Goal: Task Accomplishment & Management: Manage account settings

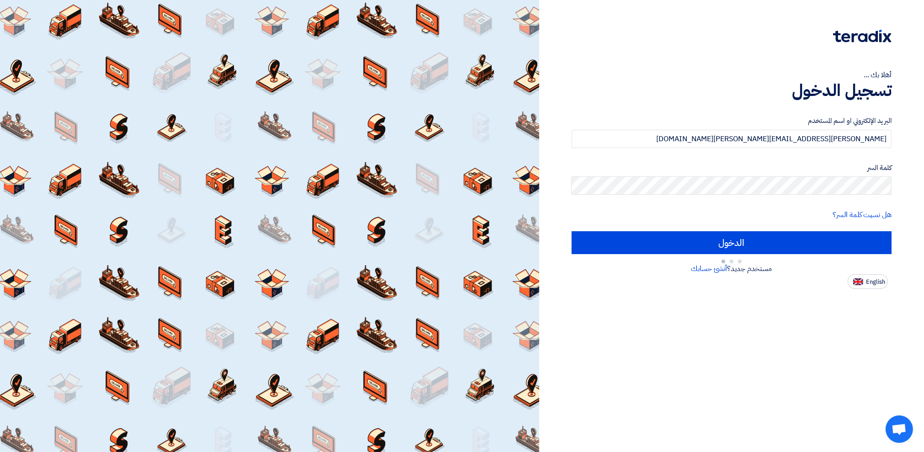
type input "Sign in"
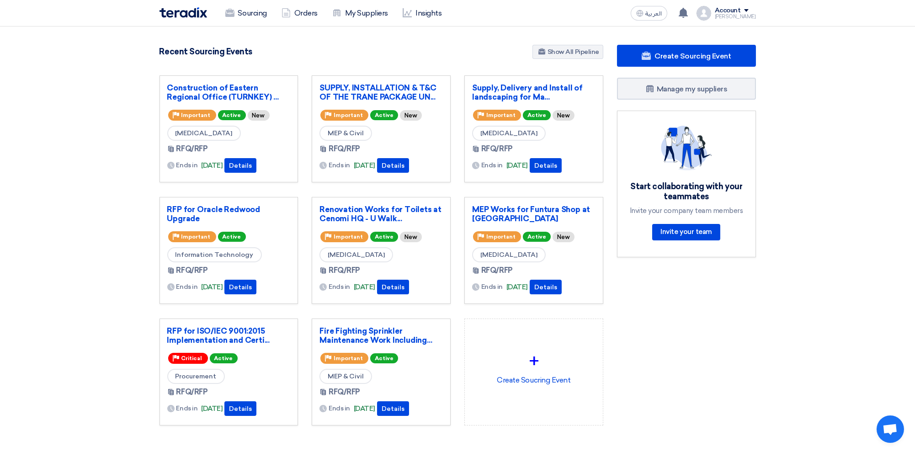
click at [730, 11] on div "Account" at bounding box center [728, 11] width 26 height 8
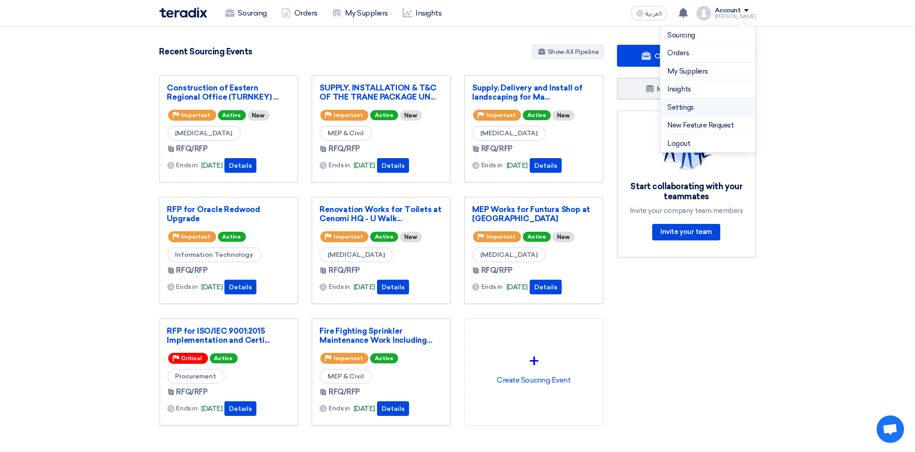
click at [696, 106] on link "Settings" at bounding box center [708, 107] width 80 height 11
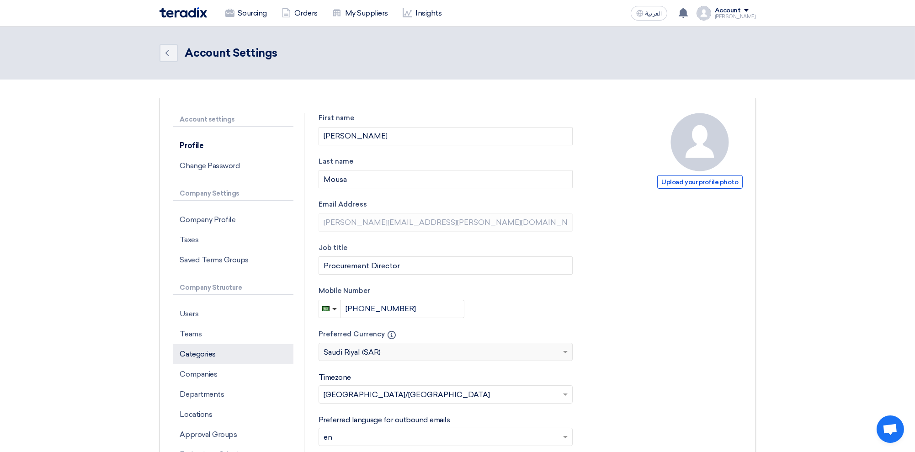
click at [228, 355] on p "Categories" at bounding box center [233, 354] width 121 height 20
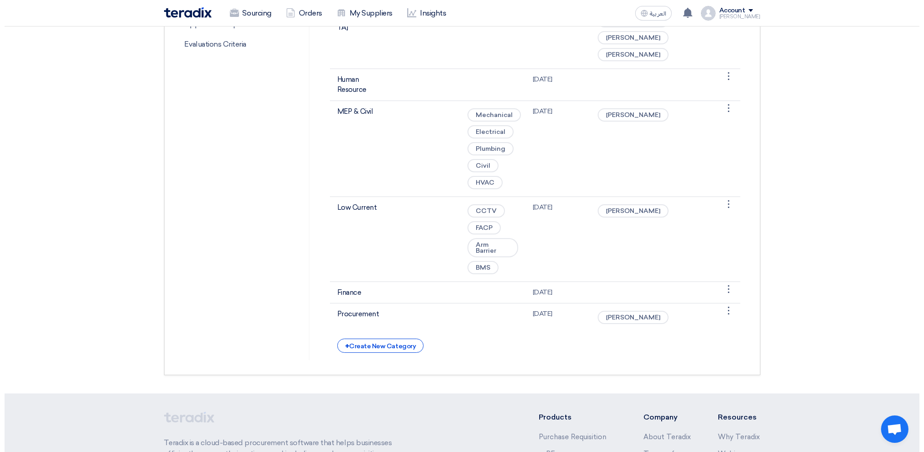
scroll to position [548, 0]
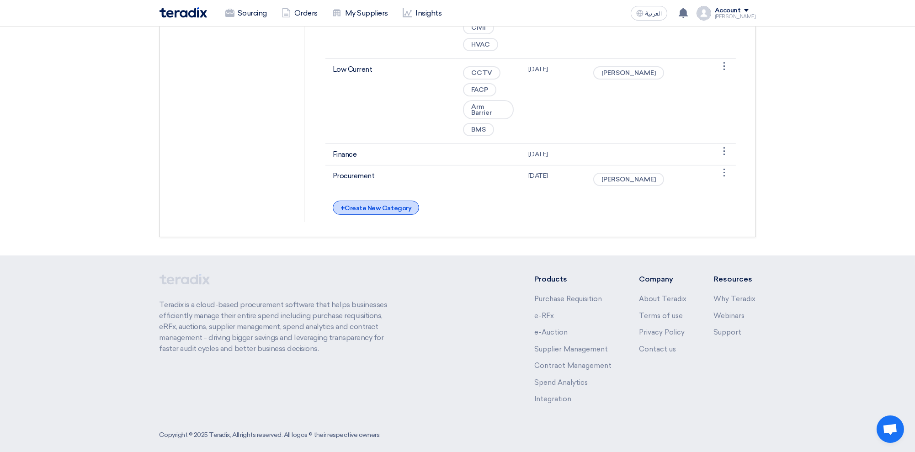
click at [365, 215] on div "+ Create New Category" at bounding box center [376, 208] width 86 height 14
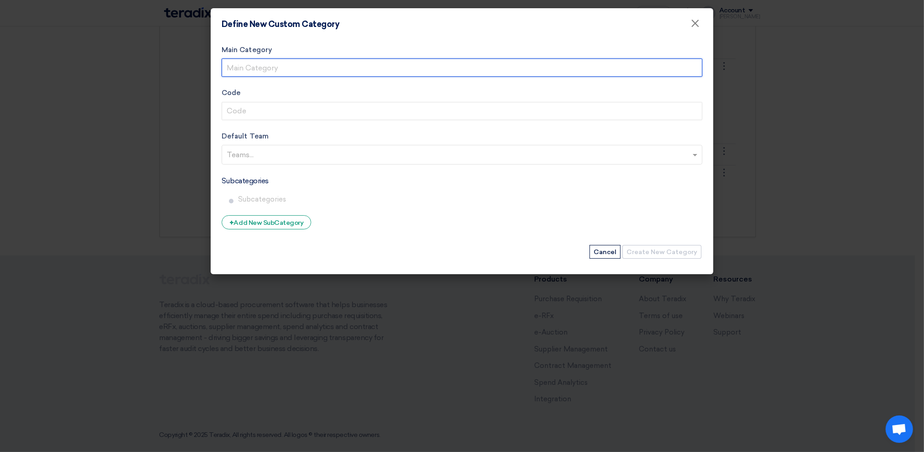
click at [270, 66] on input "Main Category" at bounding box center [462, 67] width 481 height 18
click at [302, 66] on input "Main Category" at bounding box center [462, 67] width 481 height 18
type input "HR"
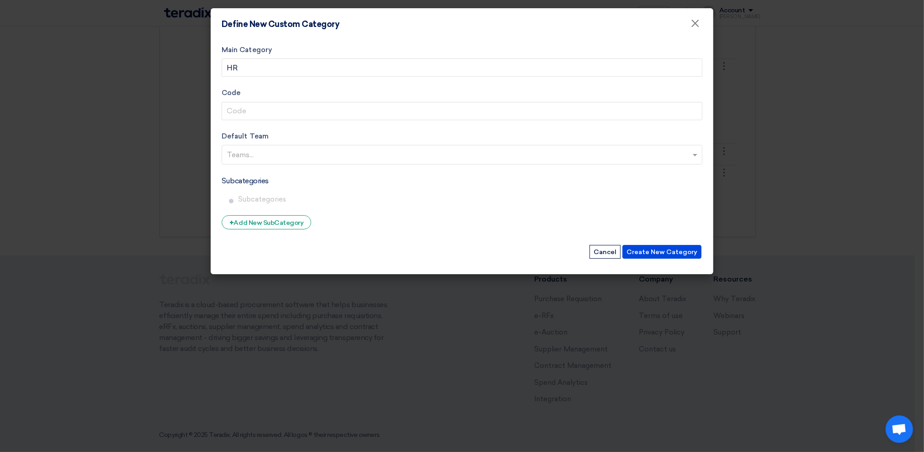
click at [345, 157] on input "text" at bounding box center [463, 155] width 473 height 15
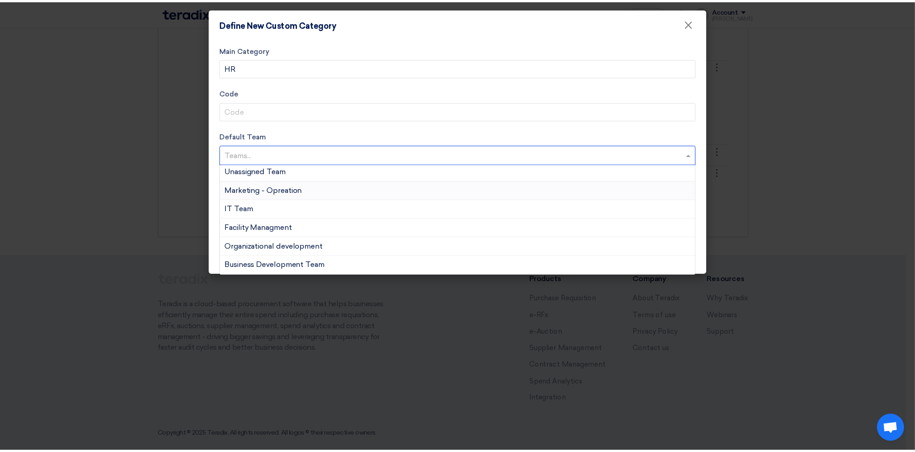
scroll to position [0, 0]
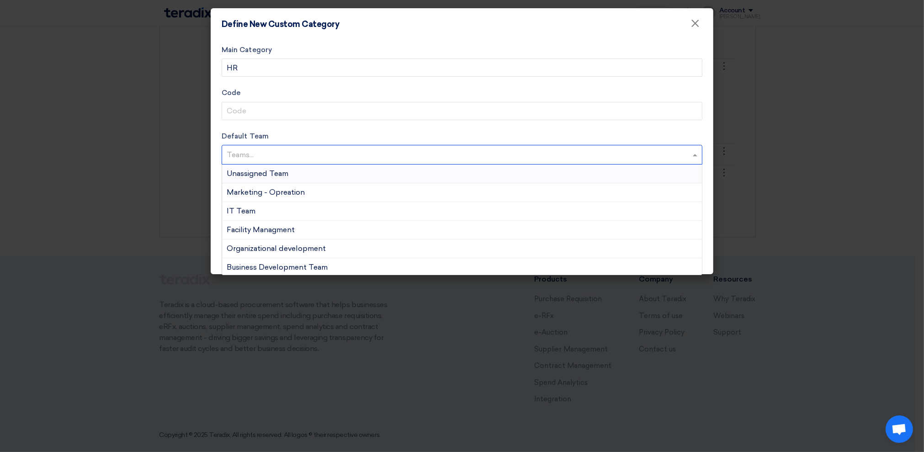
click at [338, 132] on label "Default Team" at bounding box center [462, 136] width 481 height 11
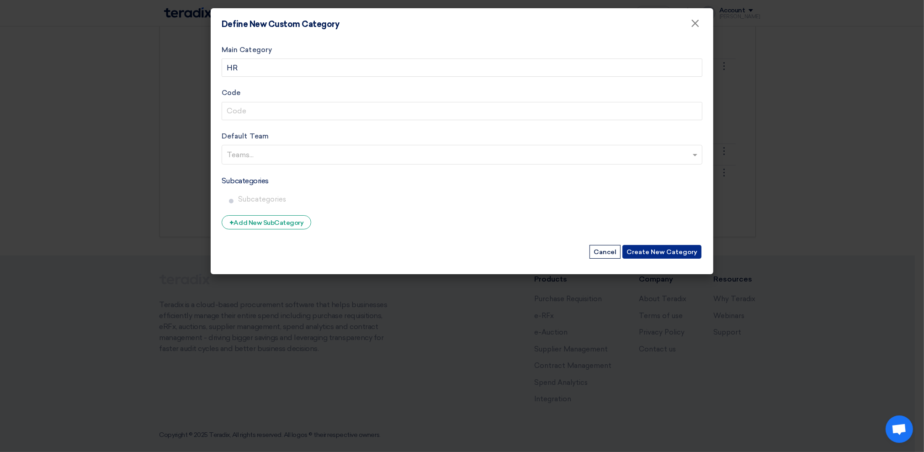
click at [671, 255] on button "Create New Category" at bounding box center [661, 252] width 79 height 14
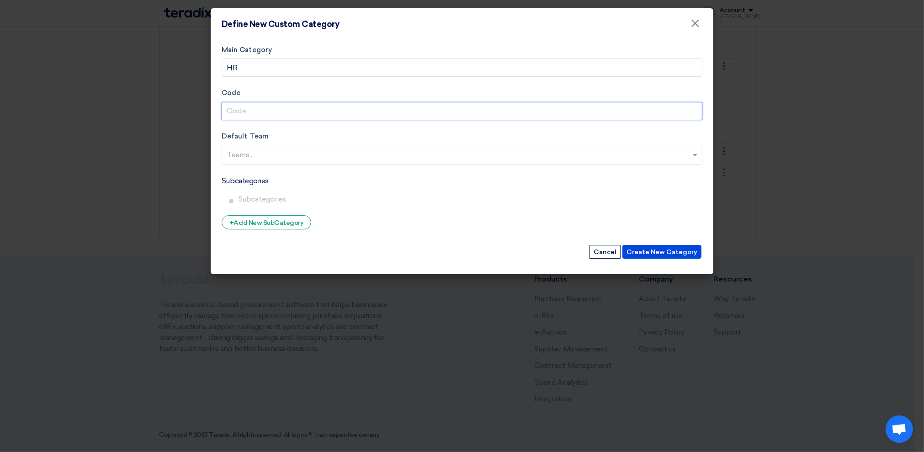
click at [271, 111] on input "Code" at bounding box center [462, 111] width 481 height 18
type input "002"
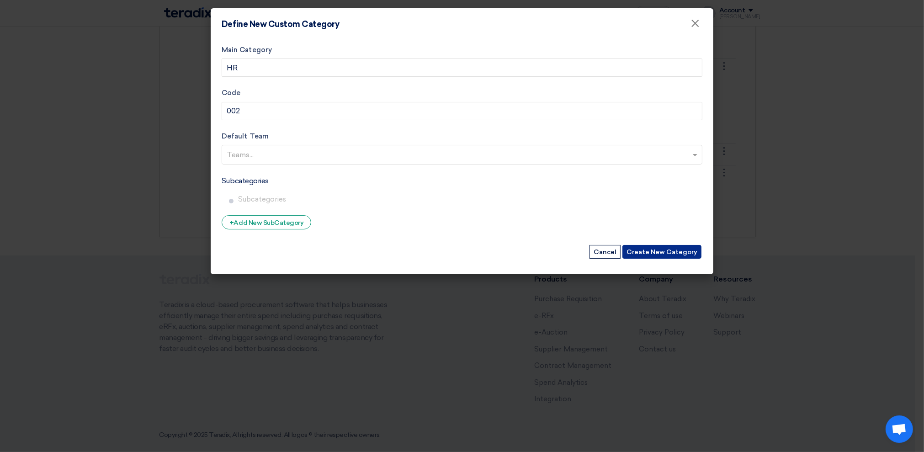
click at [666, 249] on button "Create New Category" at bounding box center [661, 252] width 79 height 14
click at [282, 156] on input "text" at bounding box center [463, 155] width 473 height 15
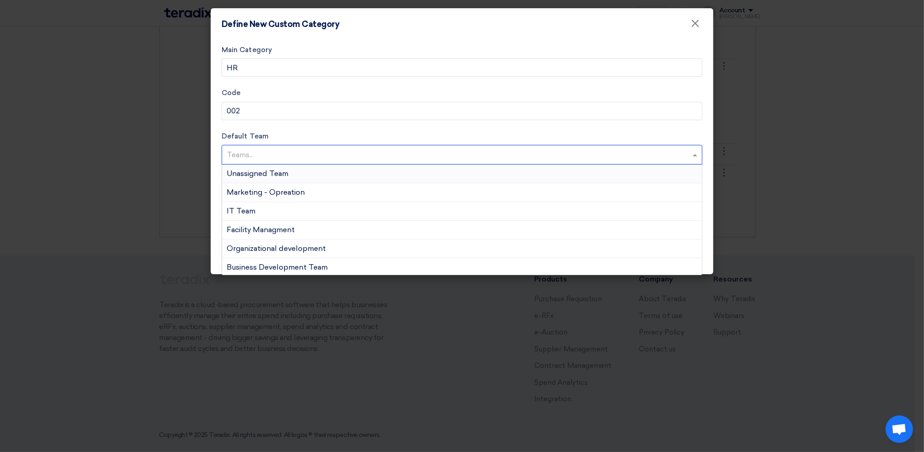
click at [274, 171] on span "Unassigned Team" at bounding box center [258, 173] width 62 height 9
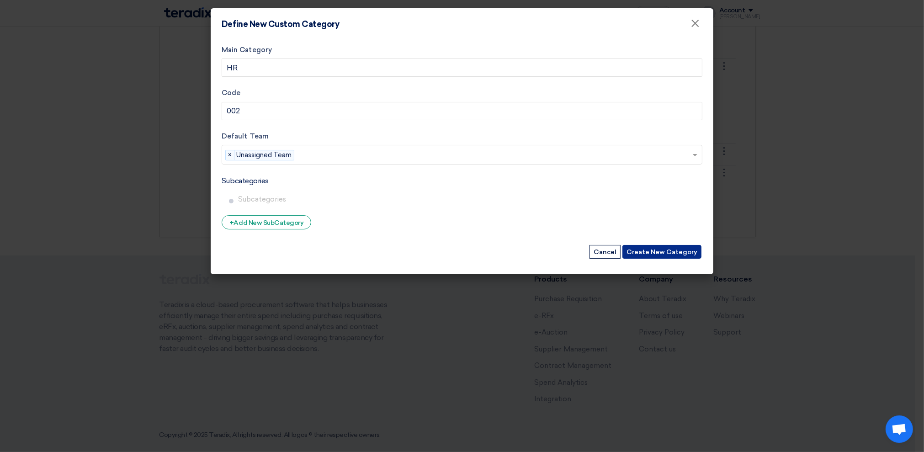
click at [654, 246] on button "Create New Category" at bounding box center [661, 252] width 79 height 14
click at [652, 250] on button "Create New Category" at bounding box center [661, 252] width 79 height 14
click at [281, 221] on div "+ Add New SubCategory" at bounding box center [267, 222] width 90 height 14
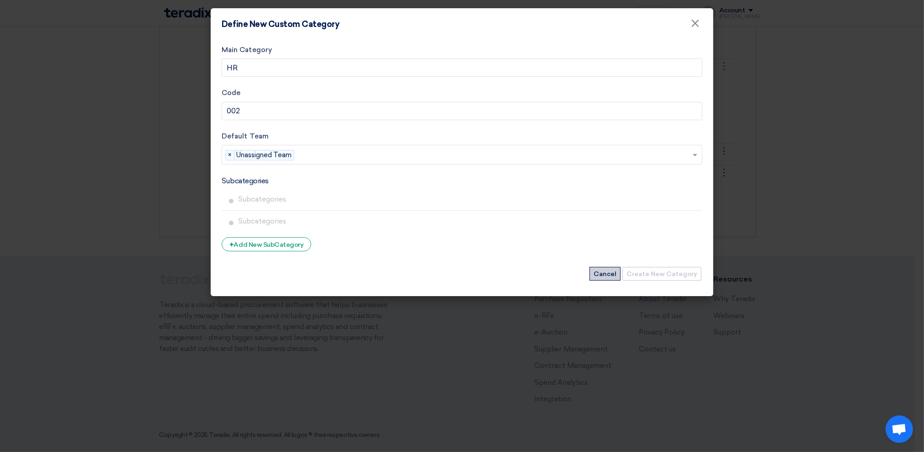
click at [608, 272] on button "Cancel" at bounding box center [604, 274] width 31 height 14
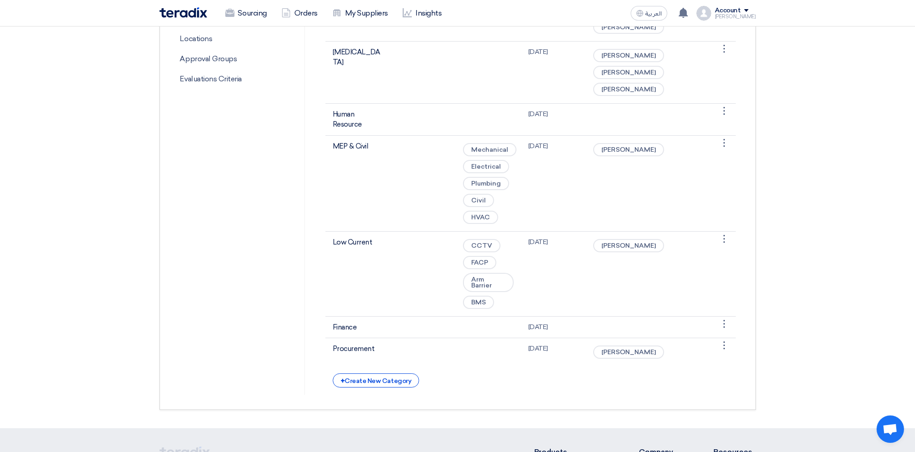
scroll to position [244, 0]
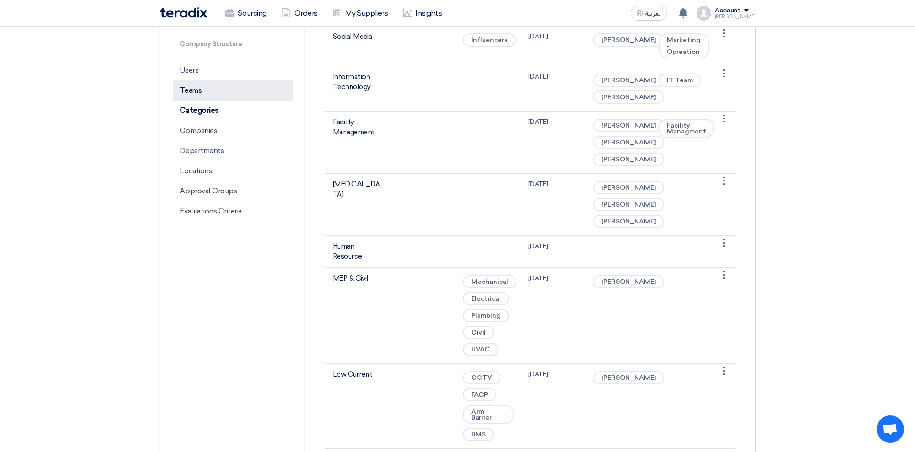
click at [203, 89] on p "Teams" at bounding box center [233, 90] width 121 height 20
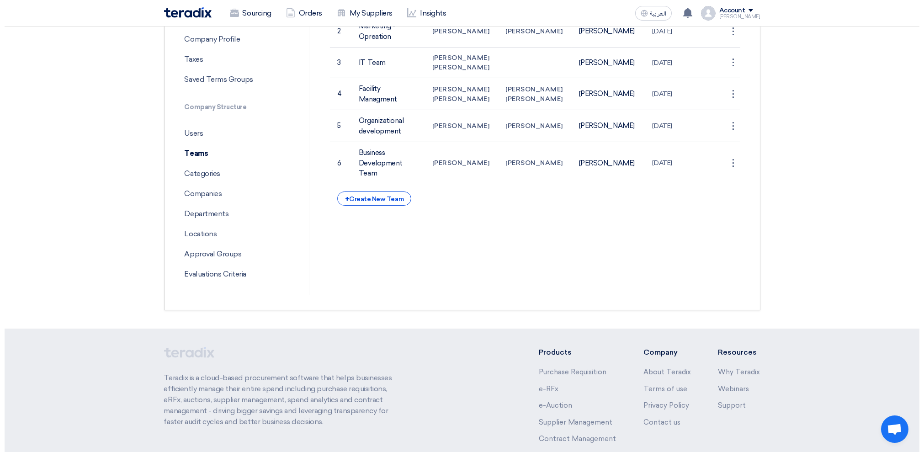
scroll to position [183, 0]
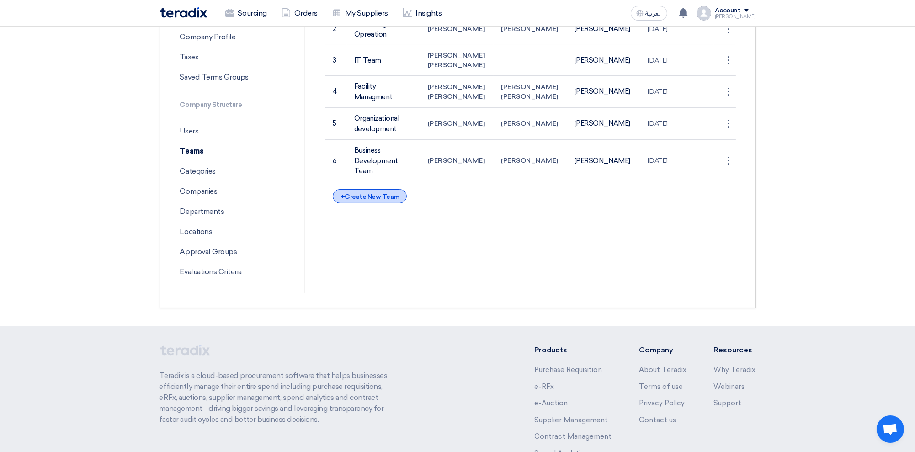
click at [376, 203] on div "+ Create New Team" at bounding box center [370, 196] width 74 height 14
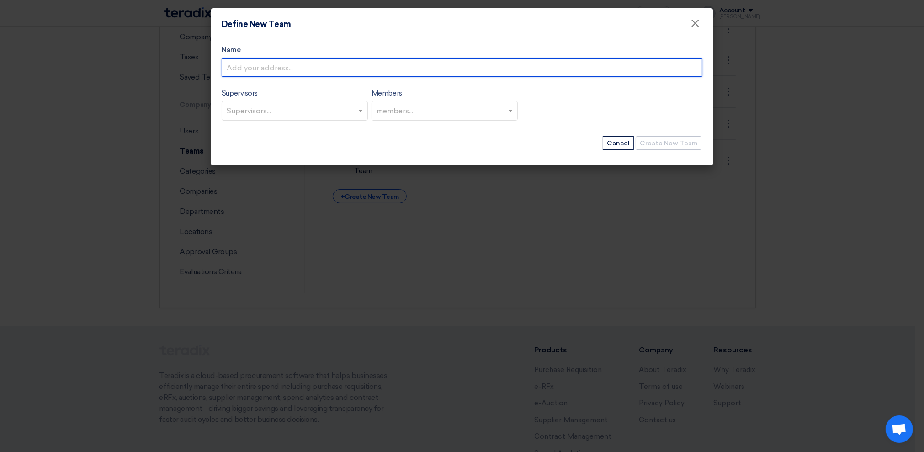
click at [278, 70] on input "Name" at bounding box center [462, 67] width 481 height 18
type input "HR"
click at [284, 108] on input "text" at bounding box center [296, 111] width 138 height 15
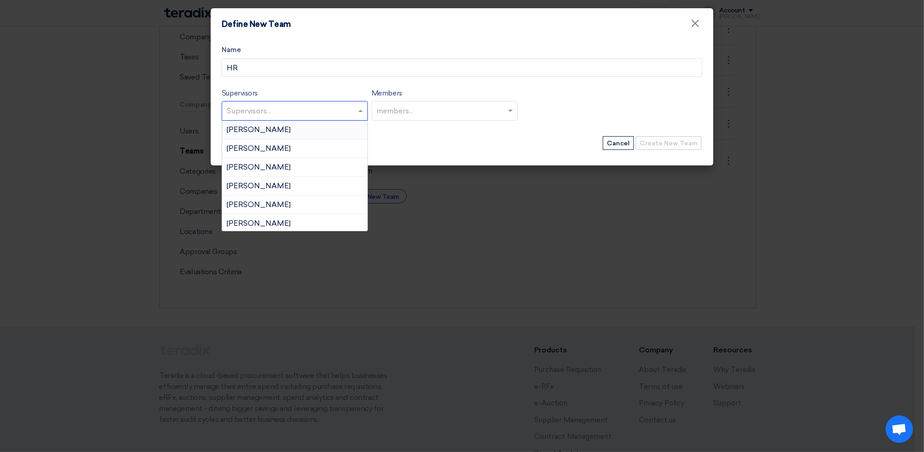
click at [273, 129] on span "[PERSON_NAME]" at bounding box center [259, 129] width 64 height 9
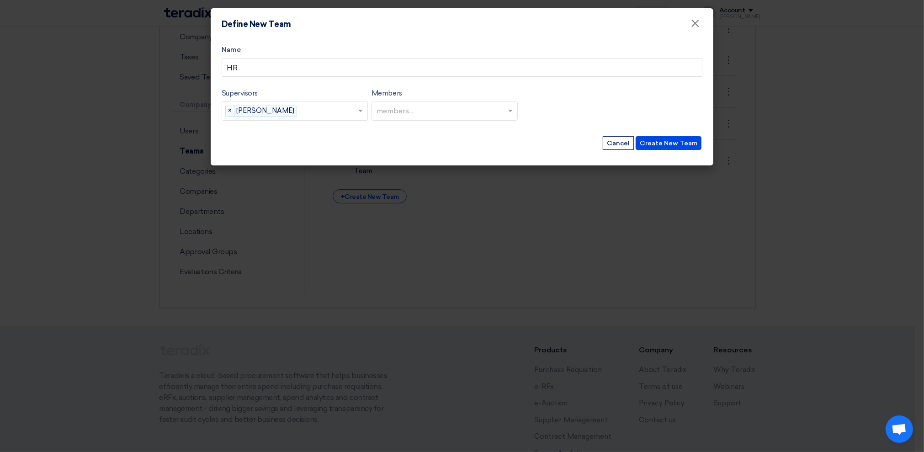
click at [414, 112] on input "text" at bounding box center [446, 111] width 138 height 15
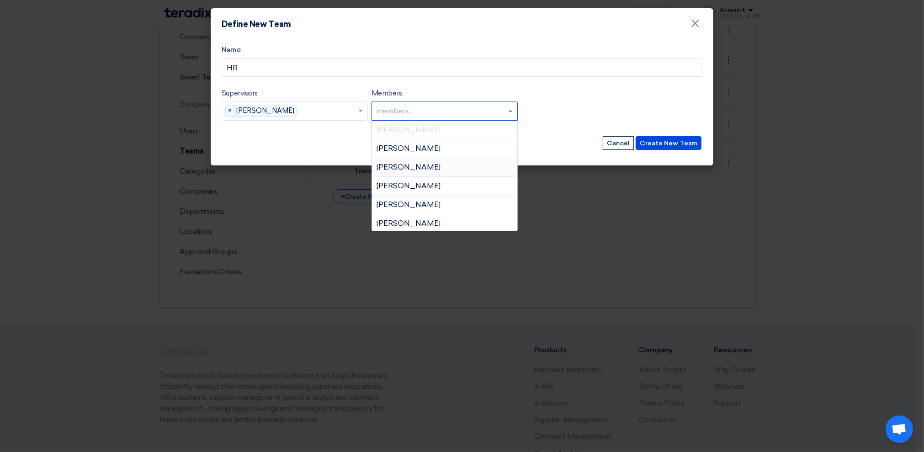
scroll to position [58, 0]
paste input "[EMAIL_ADDRESS][DOMAIN_NAME]"
type input "[EMAIL_ADDRESS][DOMAIN_NAME]"
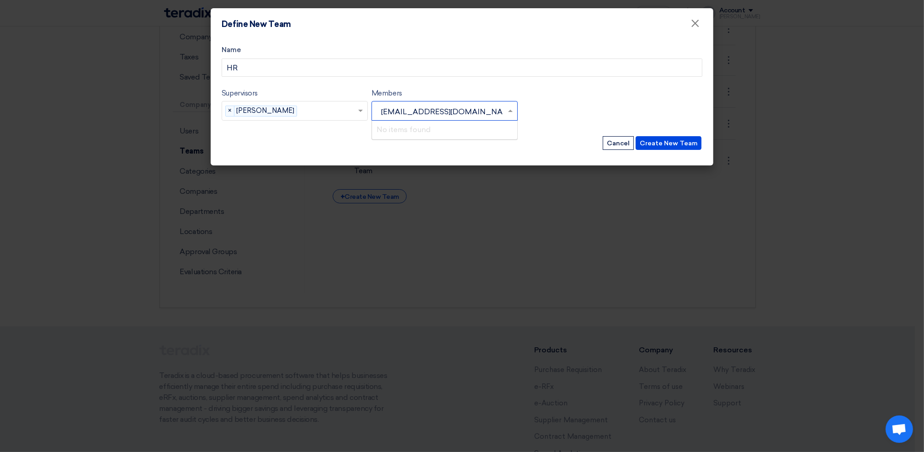
scroll to position [0, 0]
click at [655, 140] on button "Create New Team" at bounding box center [669, 143] width 66 height 14
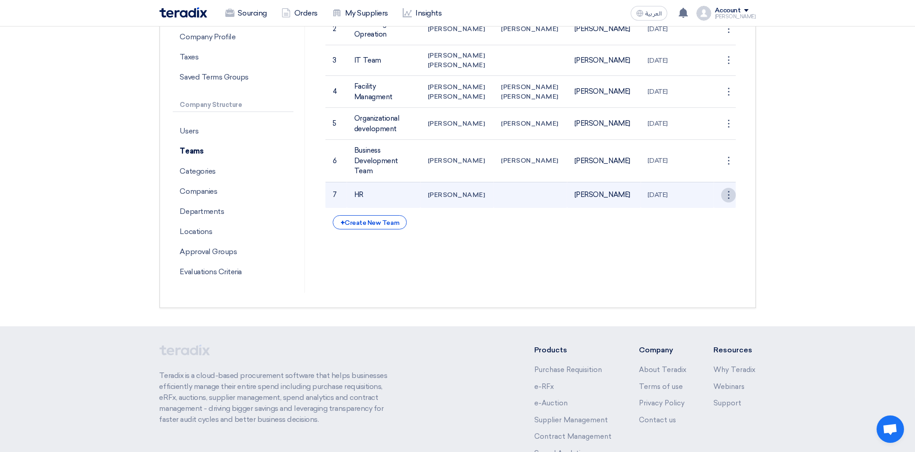
click at [728, 7] on div "⋮" at bounding box center [728, 0] width 15 height 15
click at [714, 219] on link "Edit Team" at bounding box center [712, 212] width 47 height 13
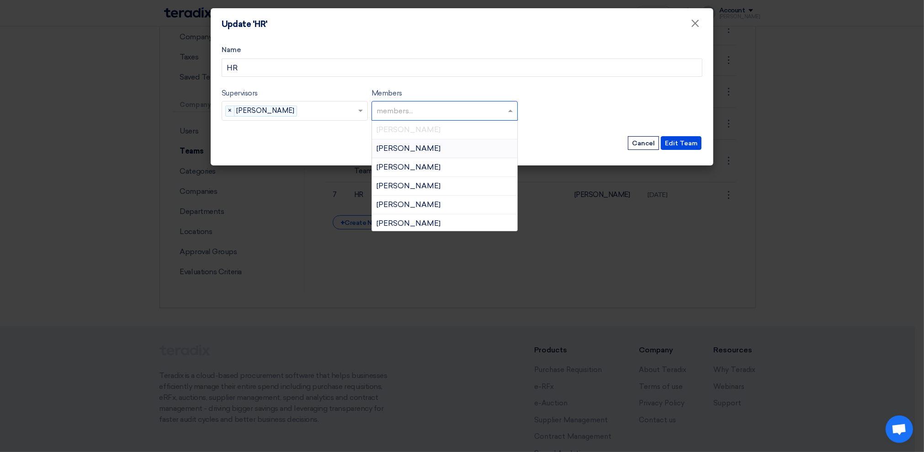
click at [413, 109] on input "text" at bounding box center [446, 111] width 138 height 15
click at [634, 144] on button "Cancel" at bounding box center [643, 143] width 31 height 14
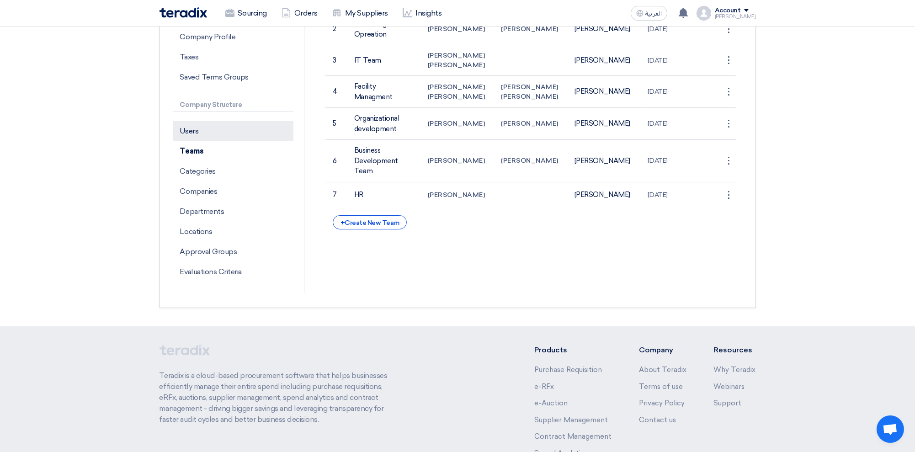
click at [199, 128] on p "Users" at bounding box center [233, 131] width 121 height 20
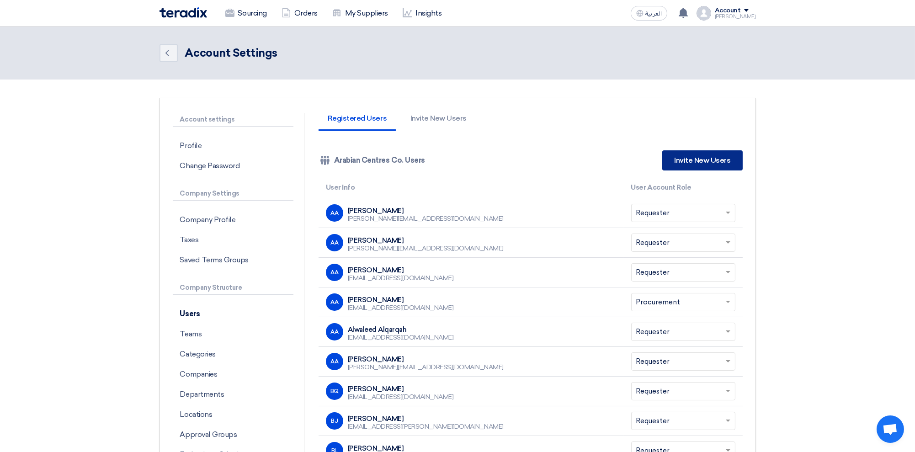
click at [695, 158] on link "Invite New Users" at bounding box center [702, 160] width 80 height 20
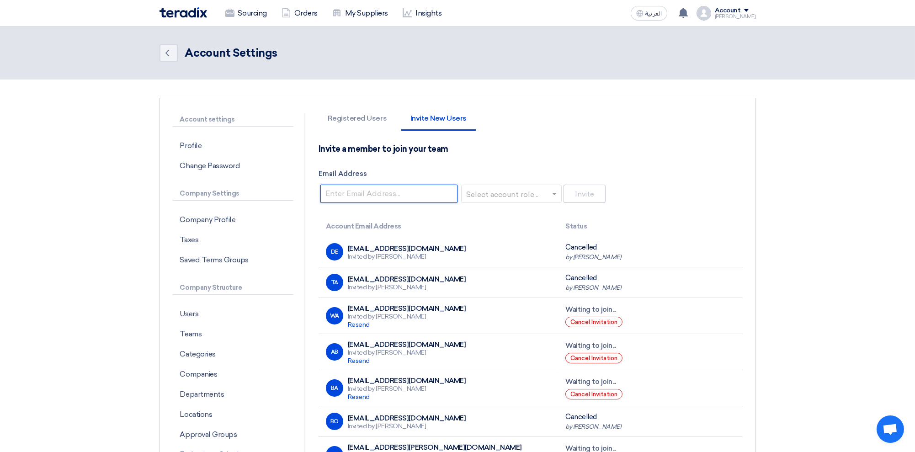
click at [376, 193] on input "Email Address" at bounding box center [388, 194] width 137 height 18
paste input "[EMAIL_ADDRESS][DOMAIN_NAME]"
type input "[EMAIL_ADDRESS][DOMAIN_NAME]"
click at [508, 195] on input "text" at bounding box center [508, 194] width 81 height 15
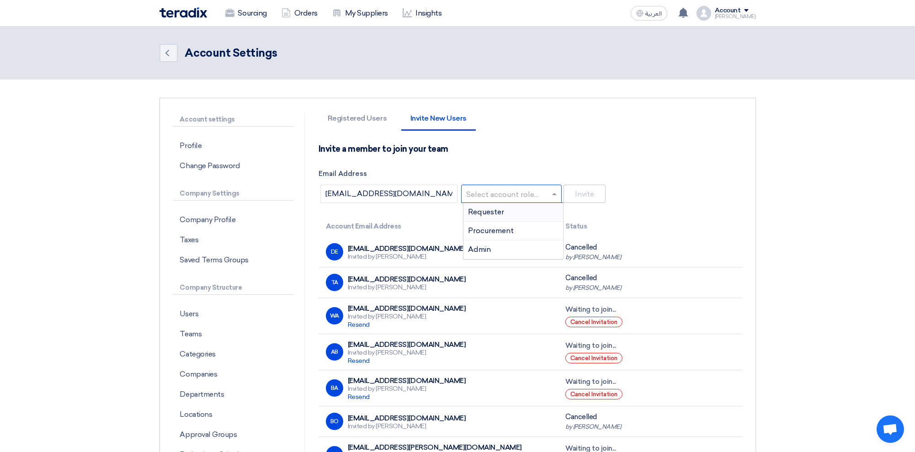
click at [502, 214] on span "Requester" at bounding box center [486, 211] width 36 height 9
click at [579, 192] on button "Invite" at bounding box center [584, 194] width 42 height 18
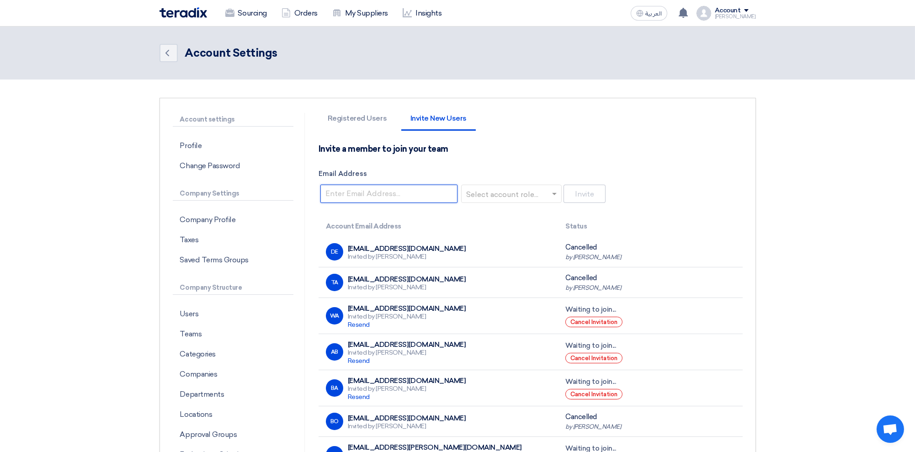
click at [375, 190] on input "Email Address" at bounding box center [388, 194] width 137 height 18
paste input "[EMAIL_ADDRESS][DOMAIN_NAME]"
type input "[EMAIL_ADDRESS][DOMAIN_NAME]"
click at [523, 195] on input "text" at bounding box center [508, 194] width 81 height 15
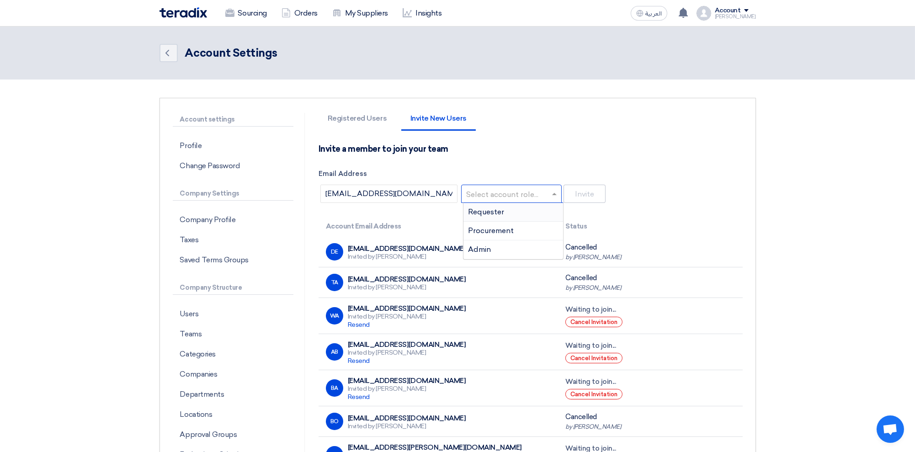
click at [506, 207] on div "Requester" at bounding box center [513, 212] width 100 height 19
click at [587, 193] on button "Invite" at bounding box center [584, 194] width 42 height 18
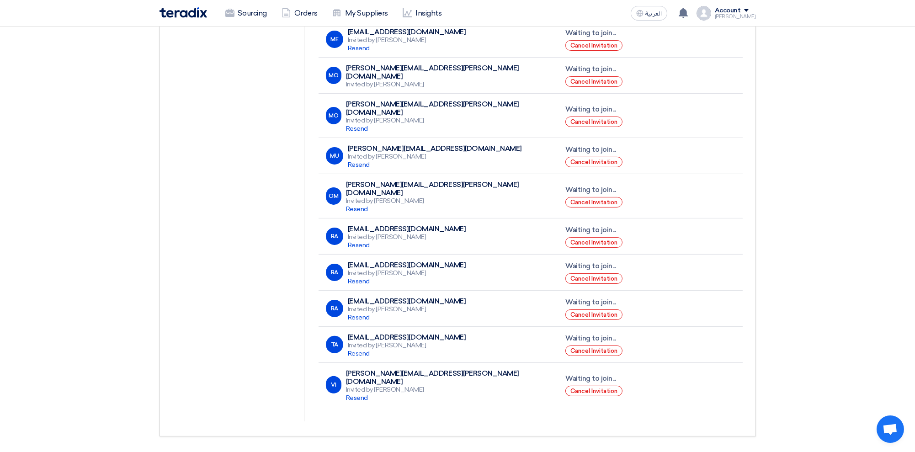
scroll to position [670, 0]
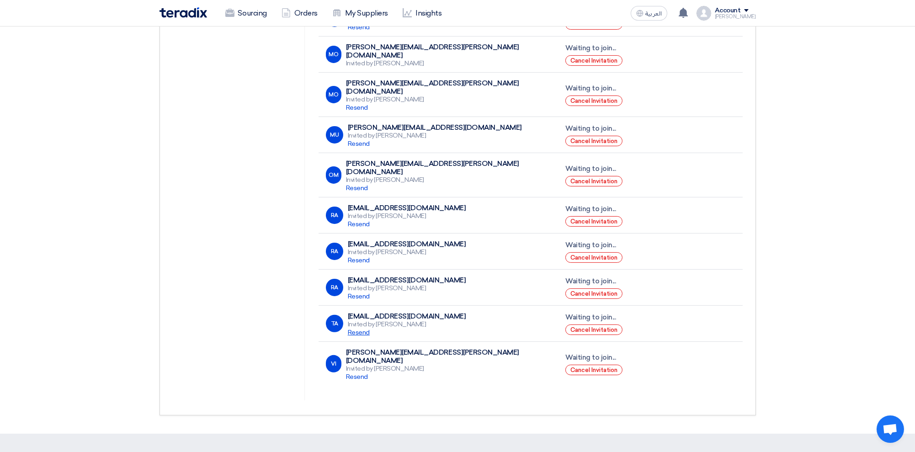
click at [352, 329] on span "Resend" at bounding box center [359, 333] width 22 height 8
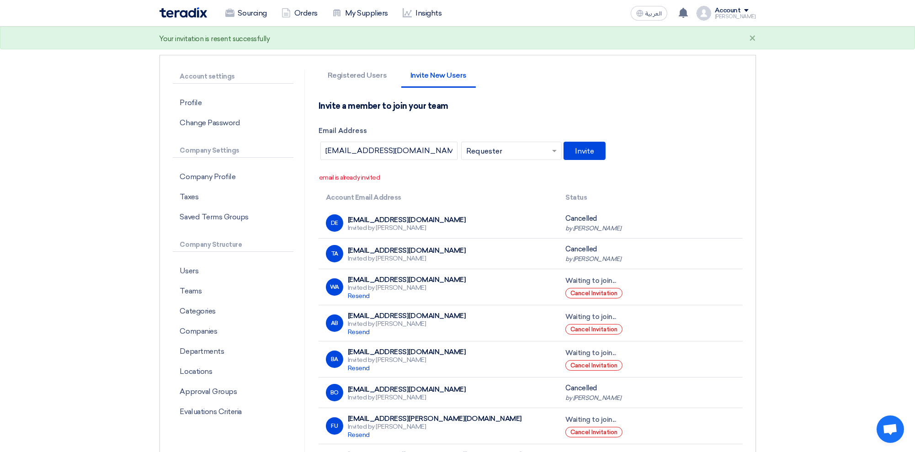
scroll to position [0, 0]
